Goal: Obtain resource: Obtain resource

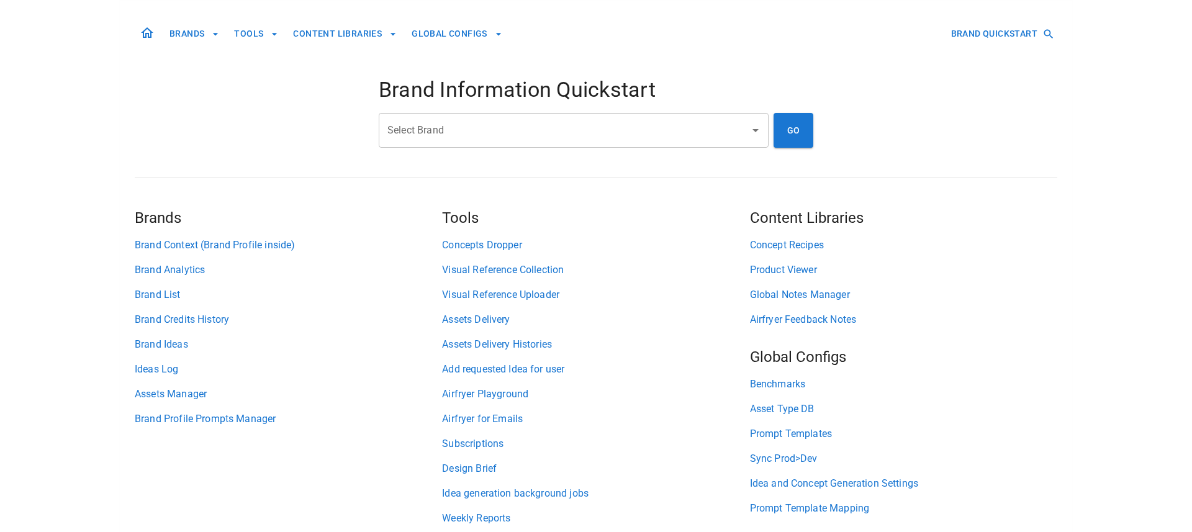
click at [447, 122] on input "Select Brand" at bounding box center [564, 131] width 360 height 24
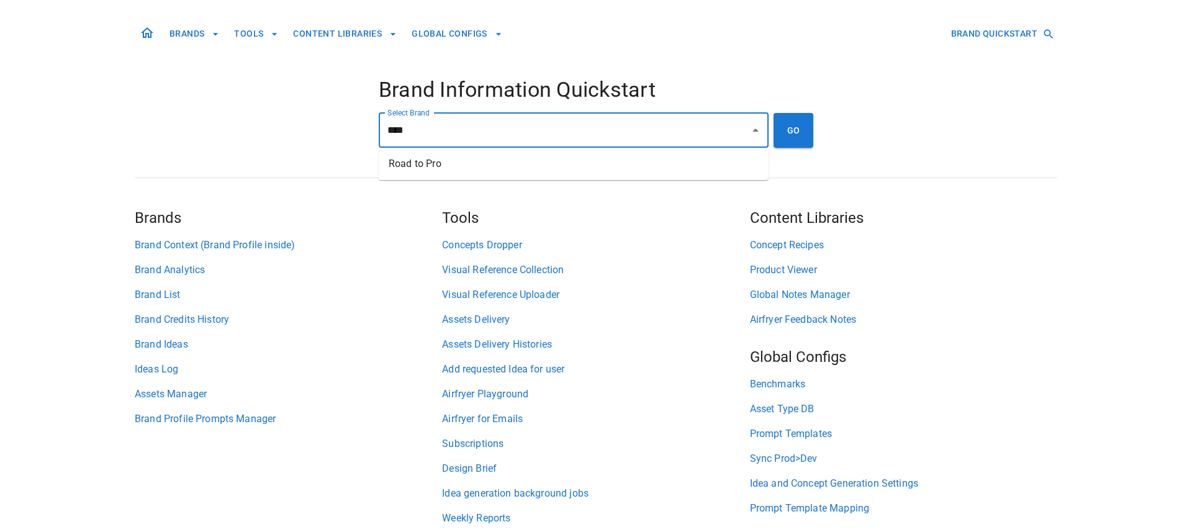
click at [492, 158] on li "Road to Pro" at bounding box center [574, 164] width 390 height 22
type input "**********"
click at [811, 137] on button "GO" at bounding box center [794, 130] width 40 height 35
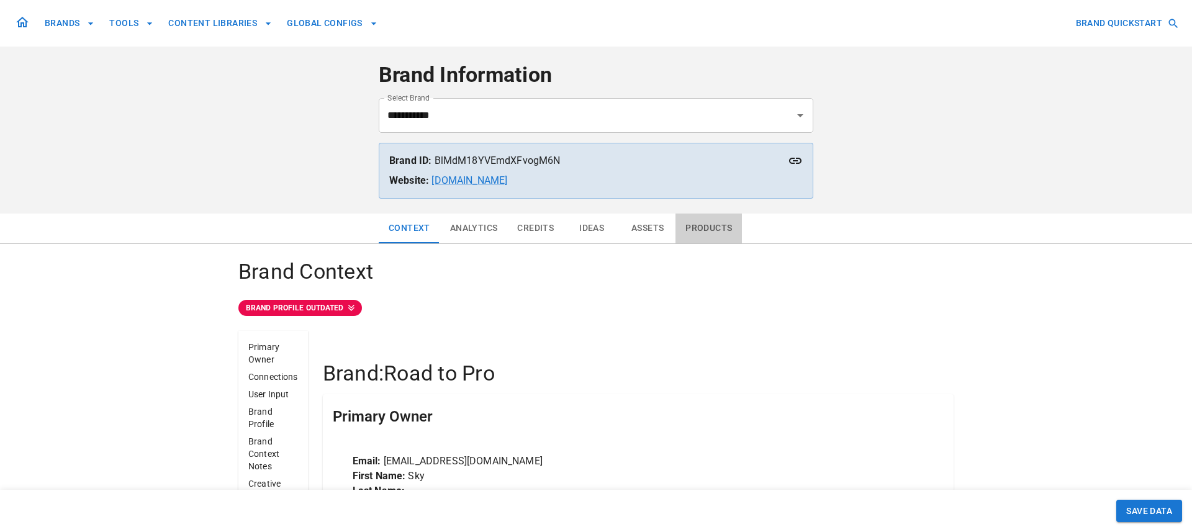
click at [692, 229] on button "Products" at bounding box center [709, 229] width 66 height 30
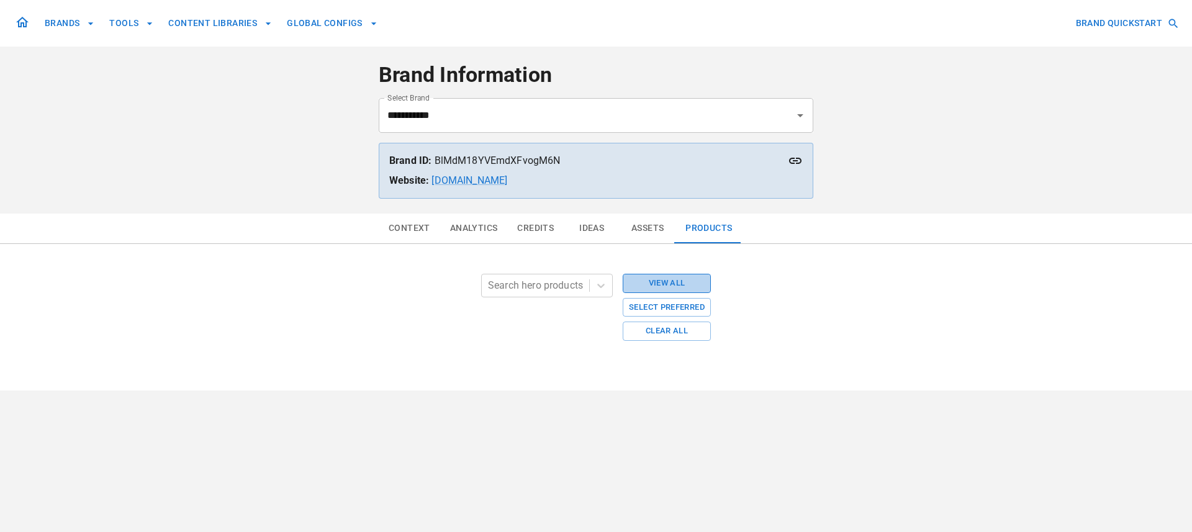
click at [651, 284] on button "View All" at bounding box center [667, 283] width 88 height 19
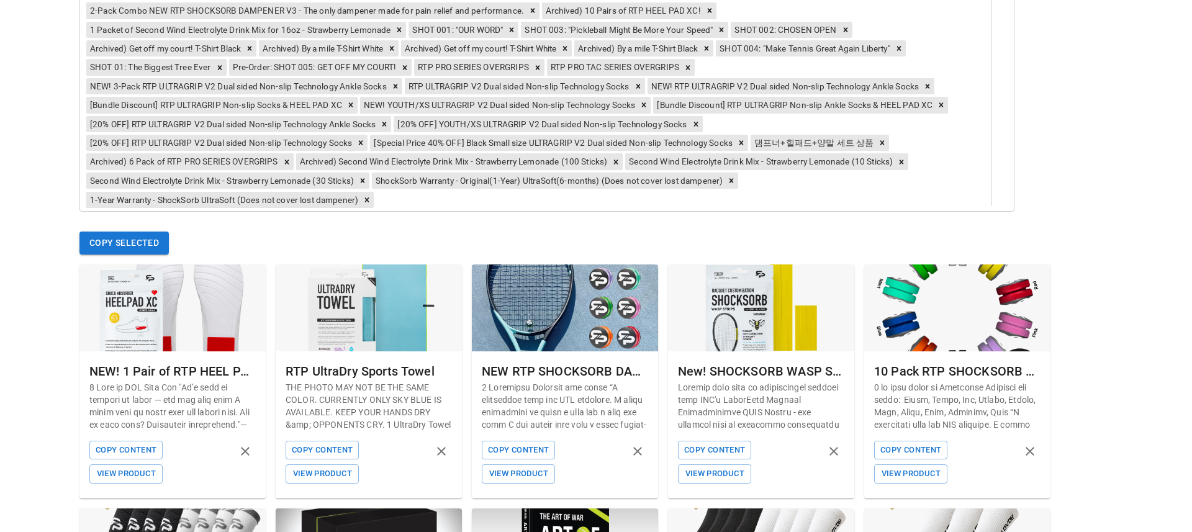
scroll to position [578, 0]
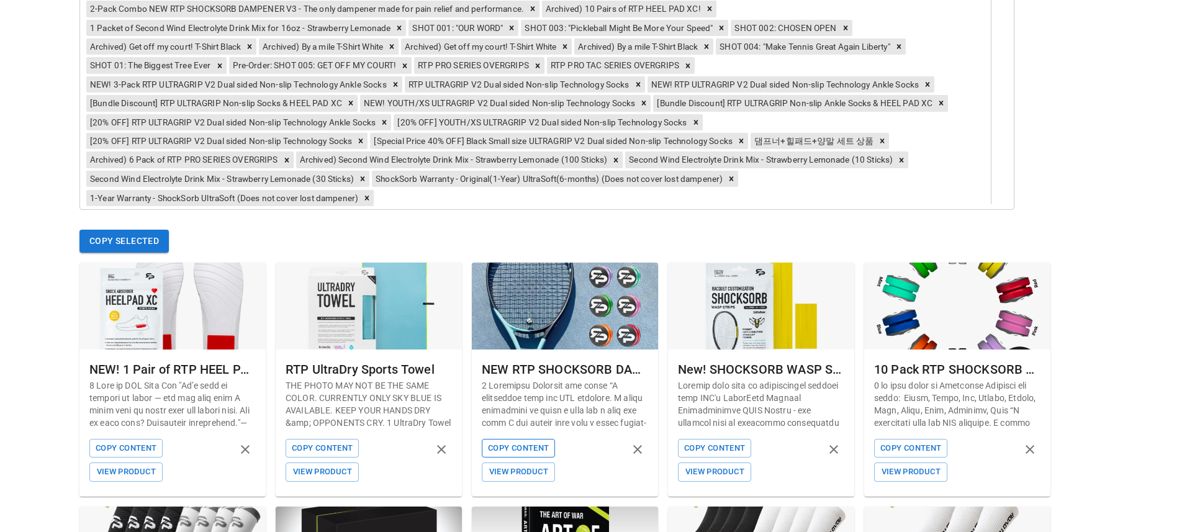
click at [512, 451] on button "Copy Content" at bounding box center [518, 448] width 73 height 19
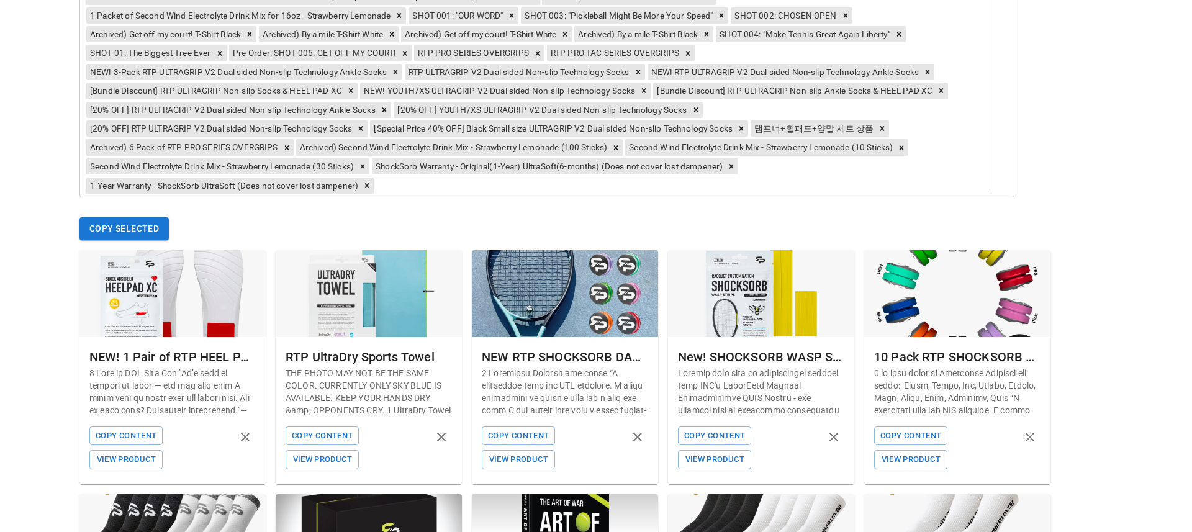
scroll to position [591, 0]
click at [709, 432] on button "Copy Content" at bounding box center [714, 436] width 73 height 19
click at [895, 436] on button "Copy Content" at bounding box center [910, 436] width 73 height 19
drag, startPoint x: 118, startPoint y: 433, endPoint x: 99, endPoint y: 430, distance: 19.4
click at [117, 433] on button "Copy Content" at bounding box center [125, 436] width 73 height 19
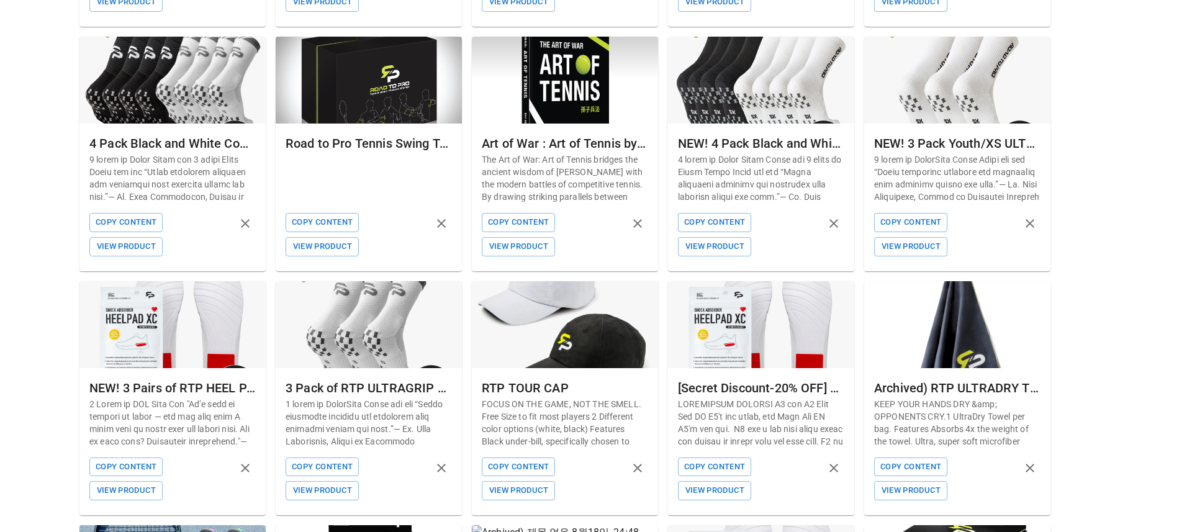
scroll to position [1061, 0]
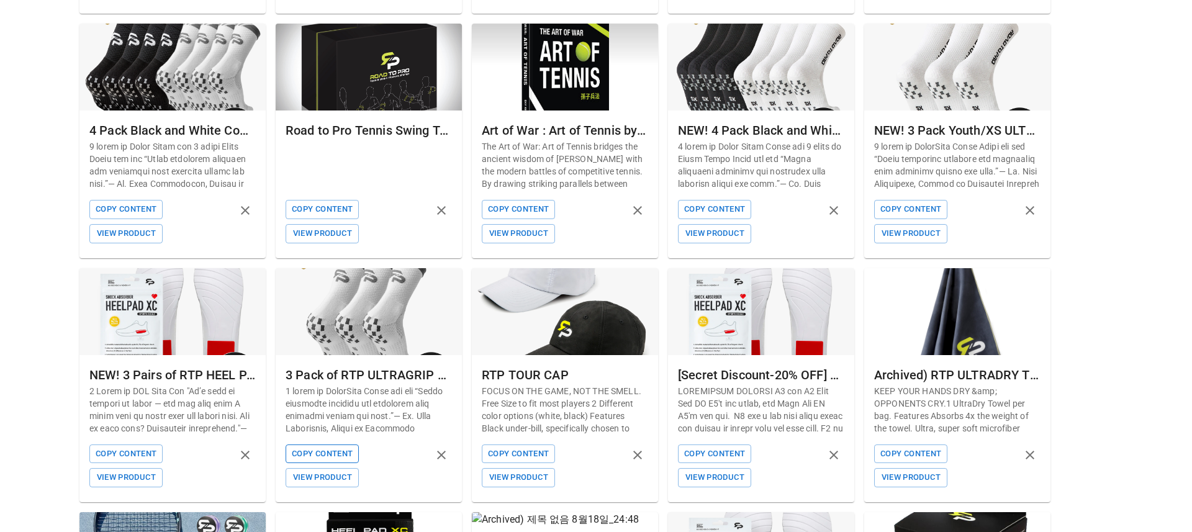
click at [310, 453] on button "Copy Content" at bounding box center [322, 454] width 73 height 19
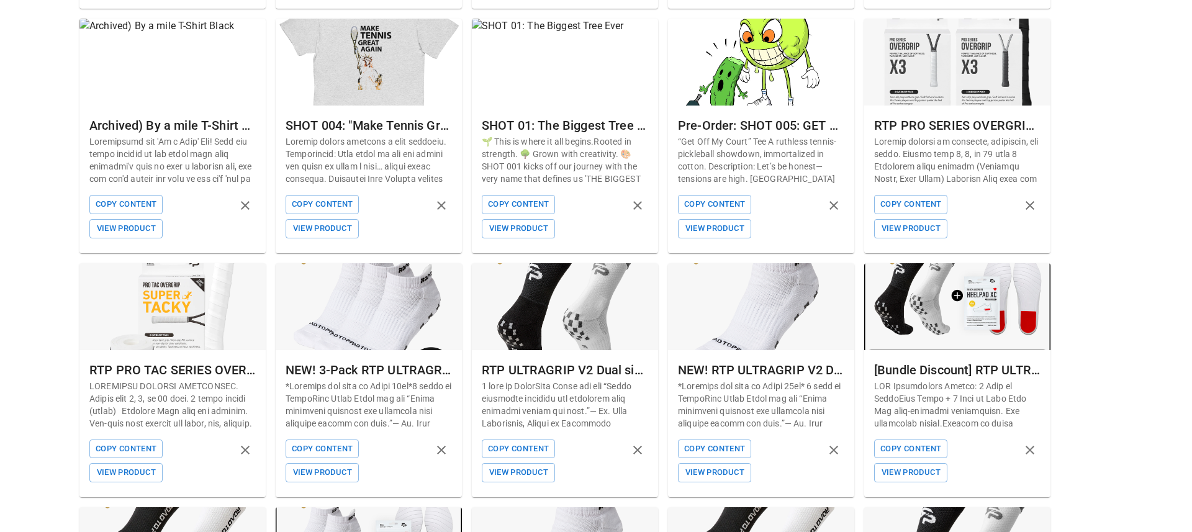
scroll to position [3035, 0]
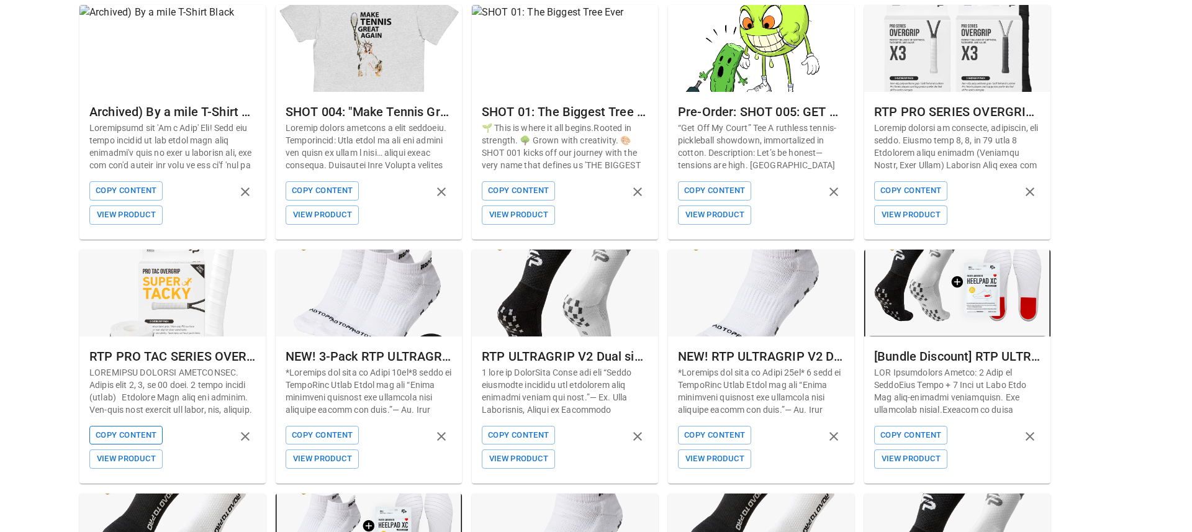
click at [101, 432] on button "Copy Content" at bounding box center [125, 435] width 73 height 19
click at [106, 430] on button "Copy Content" at bounding box center [125, 435] width 73 height 19
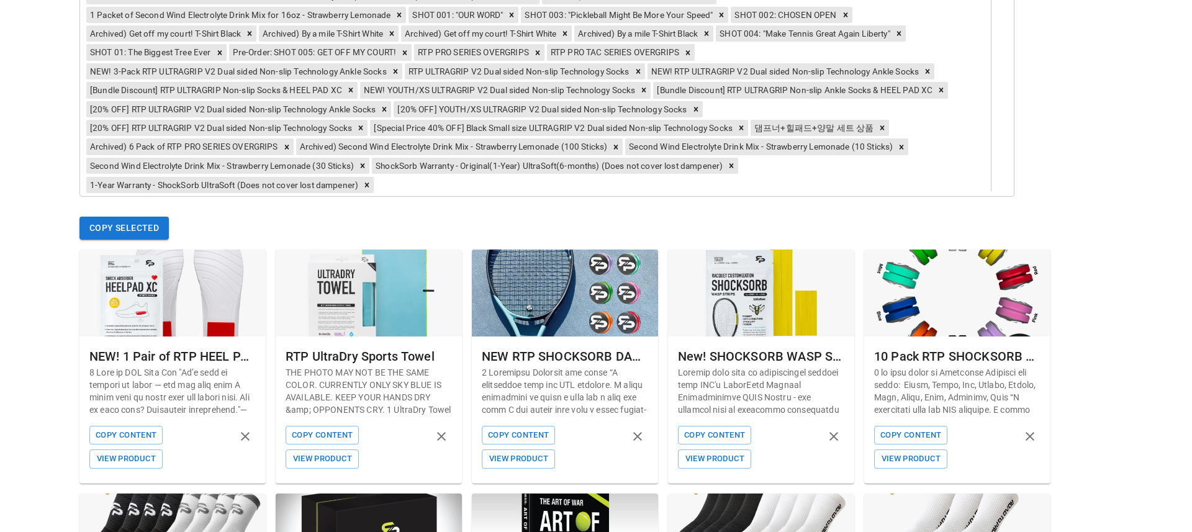
scroll to position [955, 0]
